Goal: Information Seeking & Learning: Learn about a topic

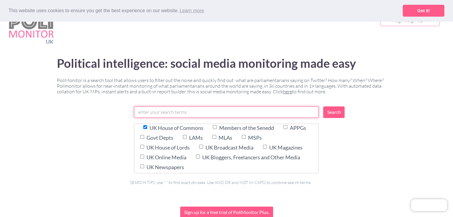
click at [178, 113] on input "text" at bounding box center [226, 112] width 185 height 11
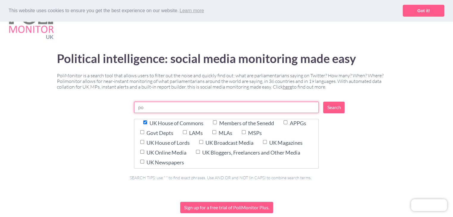
type input "p"
type input "obesity"
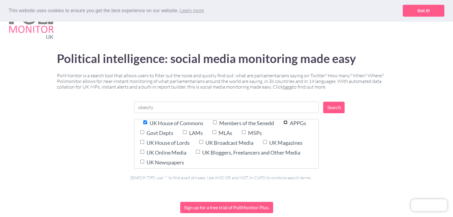
click at [287, 122] on input "APPGs" at bounding box center [285, 123] width 4 height 4
checkbox input "true"
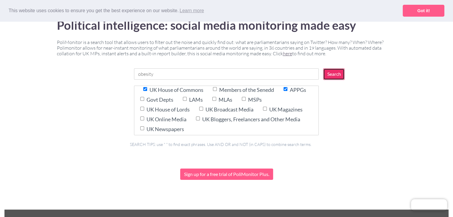
click at [335, 77] on input "Search" at bounding box center [333, 74] width 21 height 12
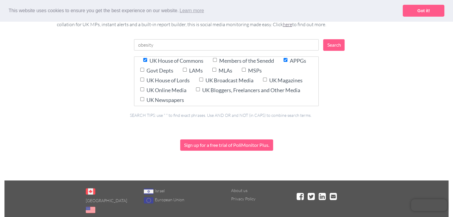
scroll to position [0, 0]
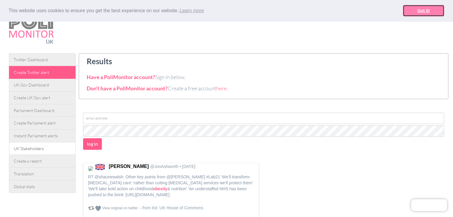
click at [422, 6] on link "Got it!" at bounding box center [424, 11] width 42 height 12
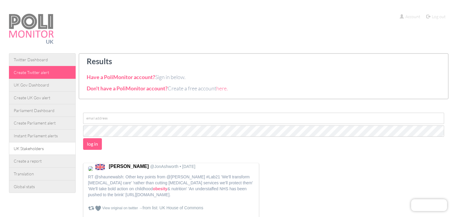
click at [415, 21] on div "Toggle navigation [GEOGRAPHIC_DATA] Account Log out Account Log out Twitter Das…" at bounding box center [226, 34] width 444 height 40
click at [406, 14] on link "Account" at bounding box center [410, 17] width 27 height 6
click at [406, 16] on link "Account" at bounding box center [410, 17] width 27 height 6
